Goal: Register for event/course

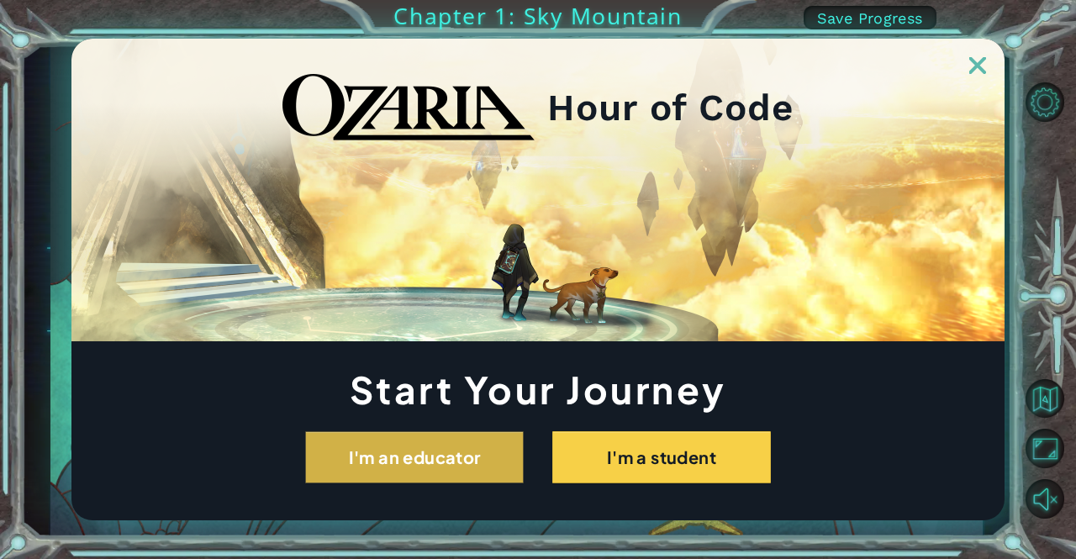
click at [427, 448] on button "I'm an educator" at bounding box center [414, 457] width 218 height 52
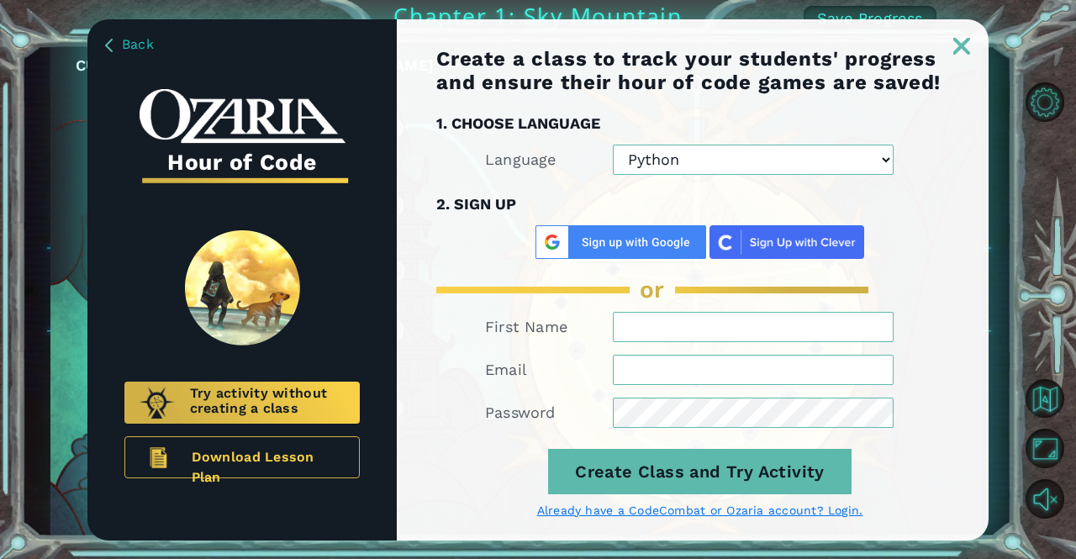
click at [723, 162] on select "Python JavaScript" at bounding box center [753, 160] width 281 height 30
select select "JavaScript"
click at [613, 145] on select "Python JavaScript" at bounding box center [753, 160] width 281 height 30
click at [664, 230] on img at bounding box center [620, 242] width 171 height 34
click at [667, 245] on img at bounding box center [620, 242] width 171 height 34
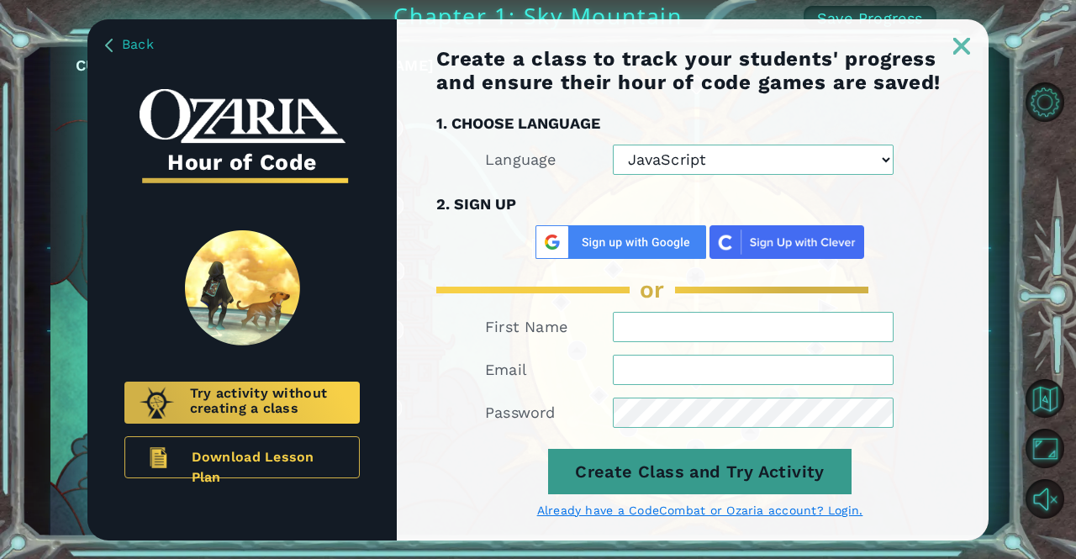
click at [647, 465] on button "Create Class and Try Activity" at bounding box center [699, 471] width 303 height 45
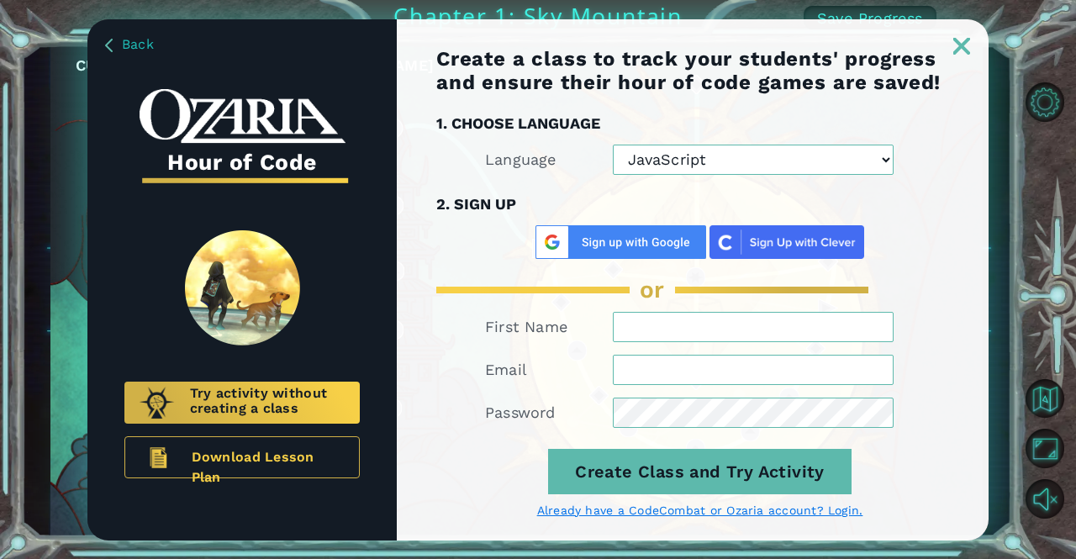
click at [680, 342] on form "First Name Email Password Create Class and Try Activity Already have a CodeComb…" at bounding box center [699, 415] width 527 height 206
click at [760, 327] on input "First Name" at bounding box center [753, 327] width 281 height 30
type input "Izabelle"
type input "L"
type input "izabelle.lozano@fwcs.k12.in.us"
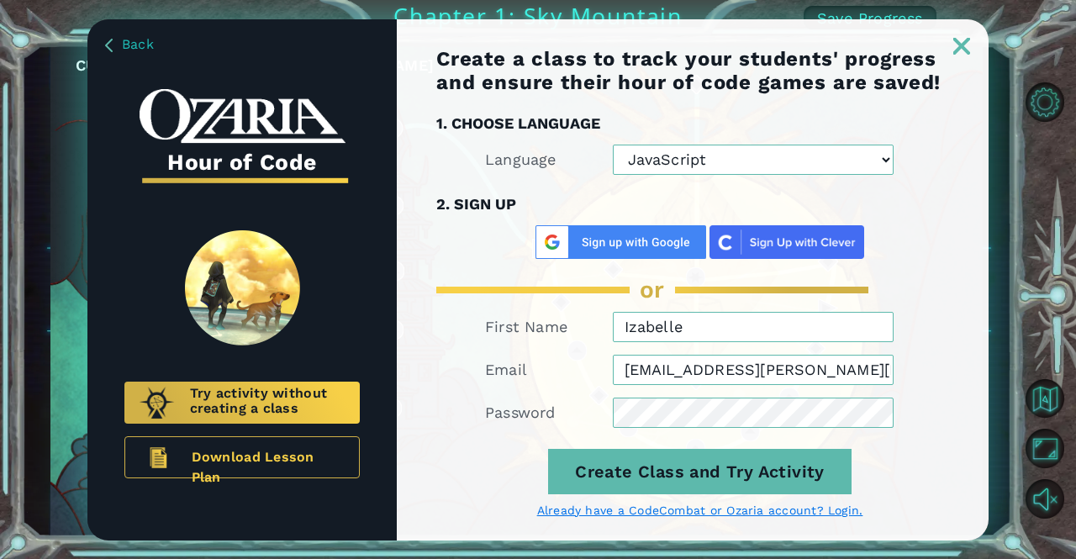
click at [548, 449] on button "Create Class and Try Activity" at bounding box center [699, 471] width 303 height 45
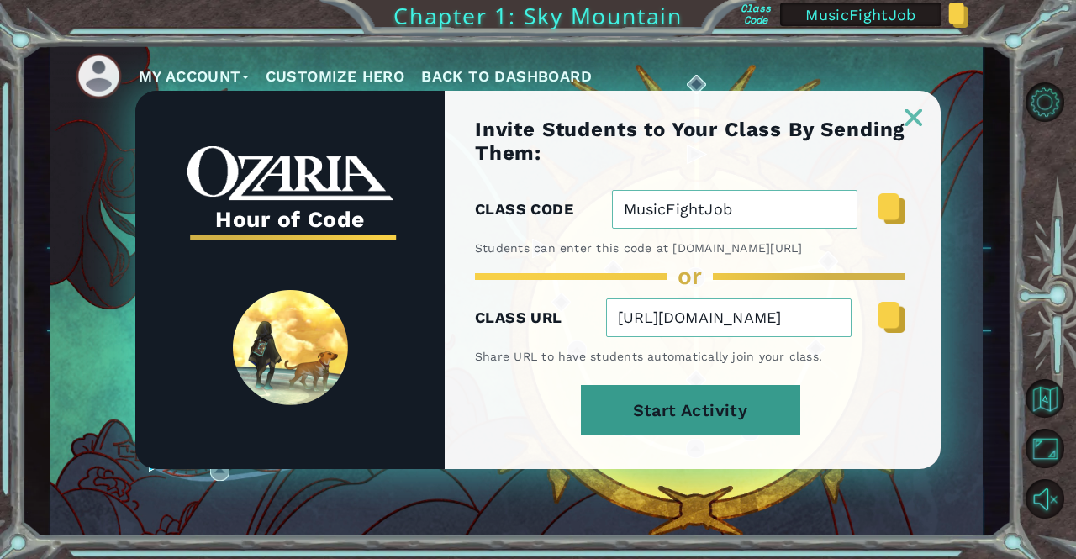
click at [679, 401] on button "Start Activity" at bounding box center [690, 410] width 219 height 50
